Goal: Task Accomplishment & Management: Complete application form

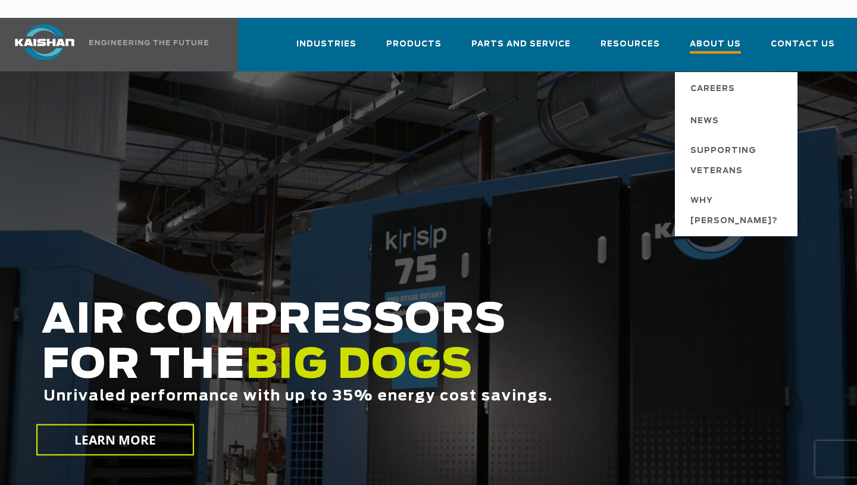
click at [726, 37] on span "About Us" at bounding box center [715, 45] width 51 height 16
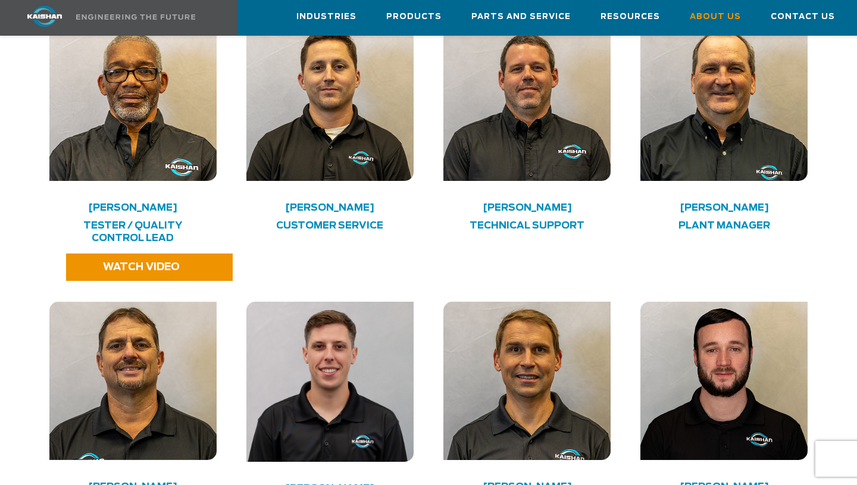
scroll to position [2866, 0]
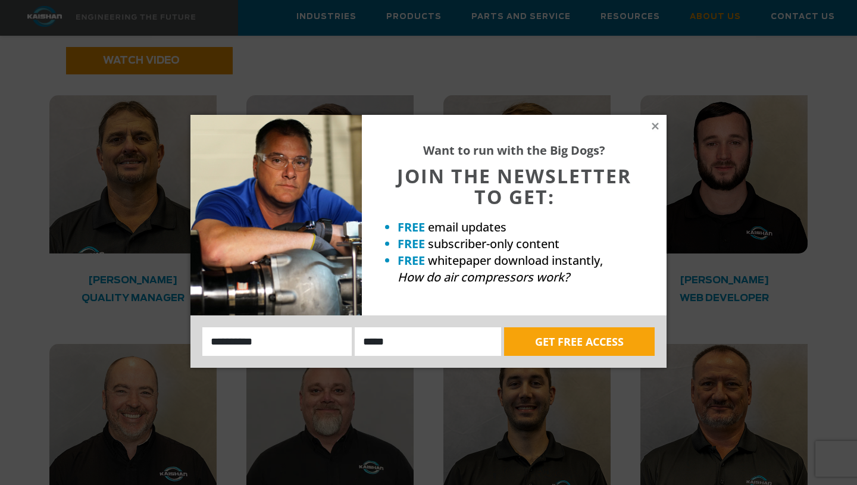
click at [701, 154] on div "Want to run with the Big Dogs? JOIN THE NEWSLETTER TO GET: FREE email updates F…" at bounding box center [428, 242] width 857 height 485
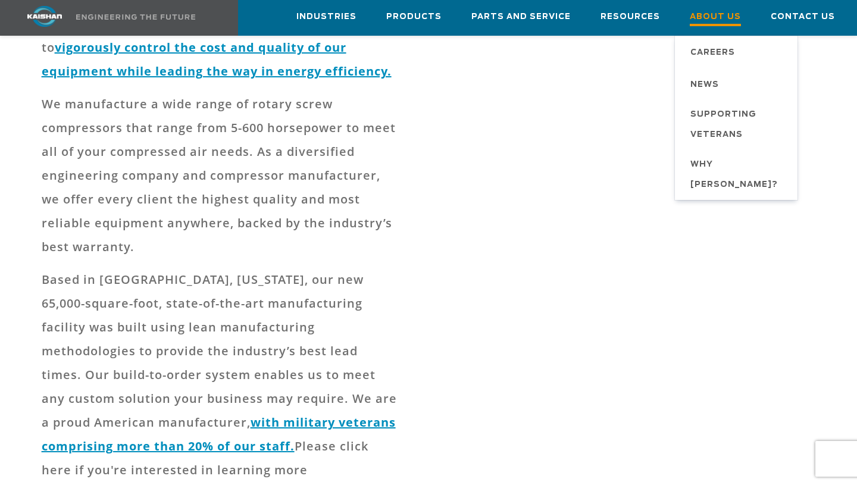
scroll to position [385, 0]
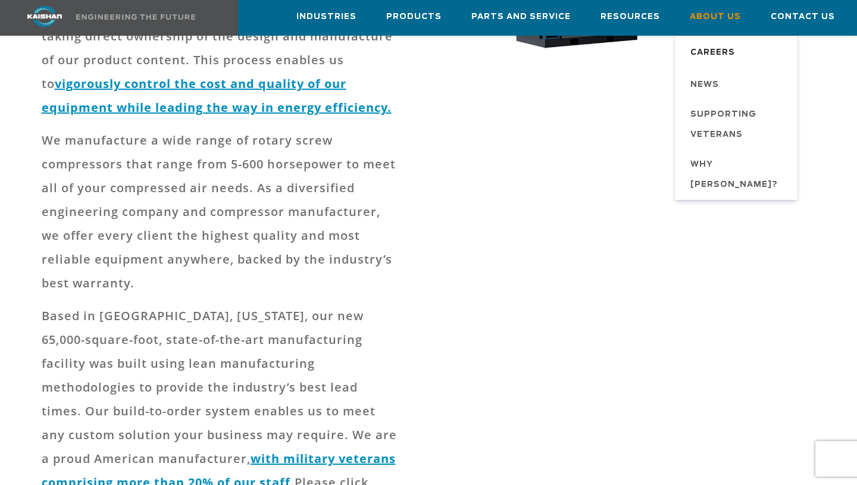
click at [714, 58] on span "Careers" at bounding box center [712, 53] width 45 height 20
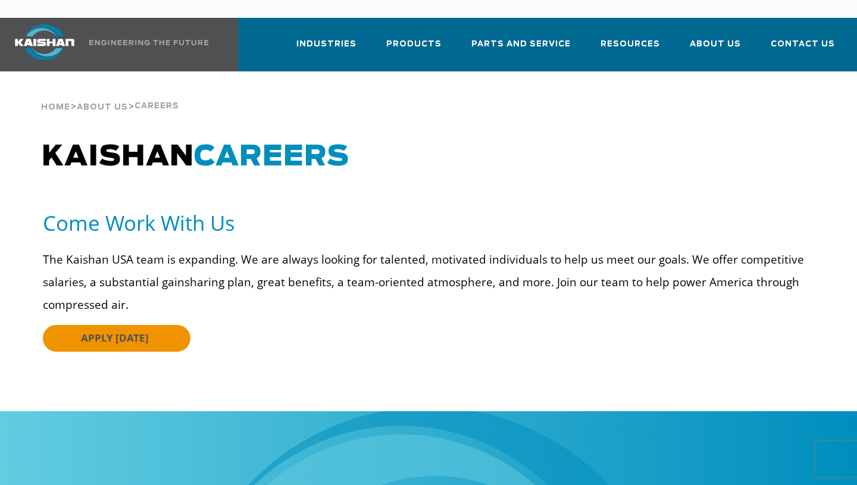
click at [168, 325] on link "APPLY TODAY" at bounding box center [117, 338] width 148 height 27
